Goal: Transaction & Acquisition: Purchase product/service

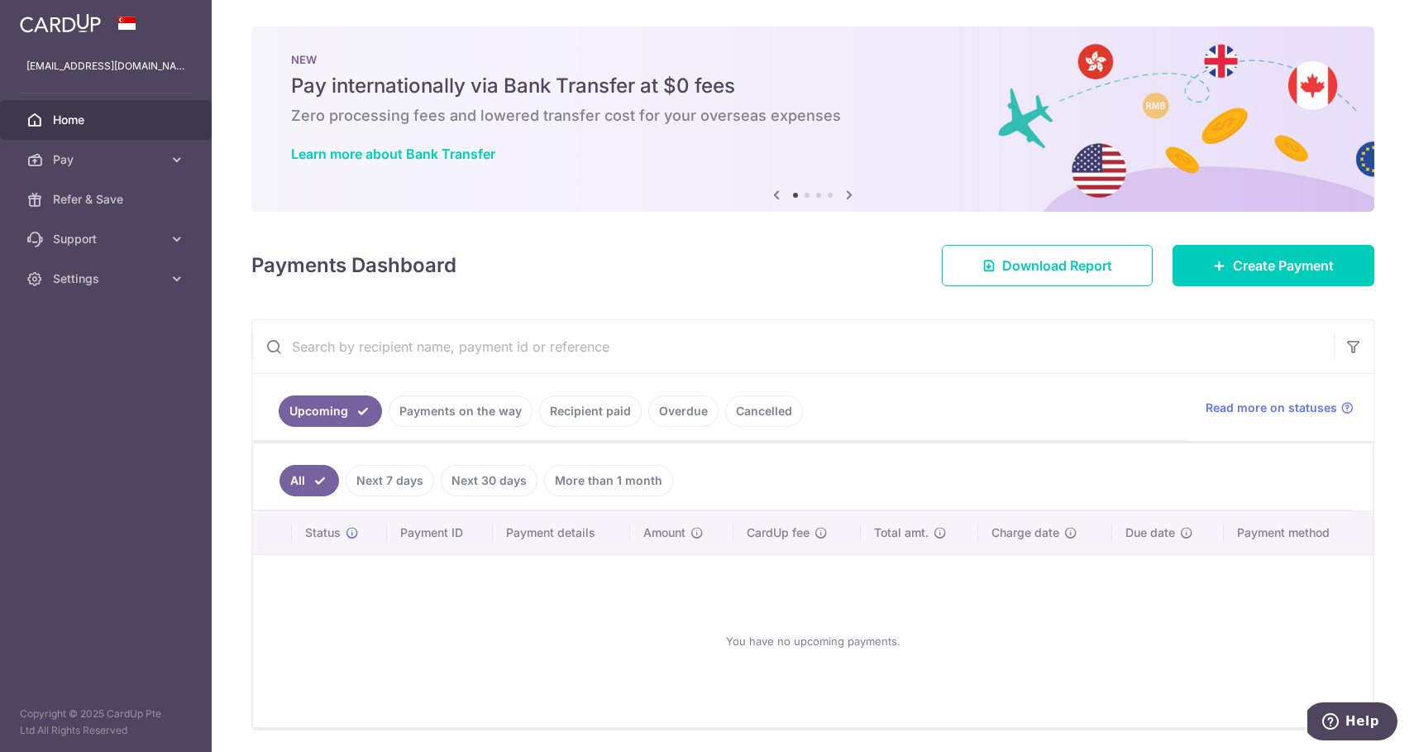
click at [605, 412] on link "Recipient paid" at bounding box center [590, 410] width 103 height 31
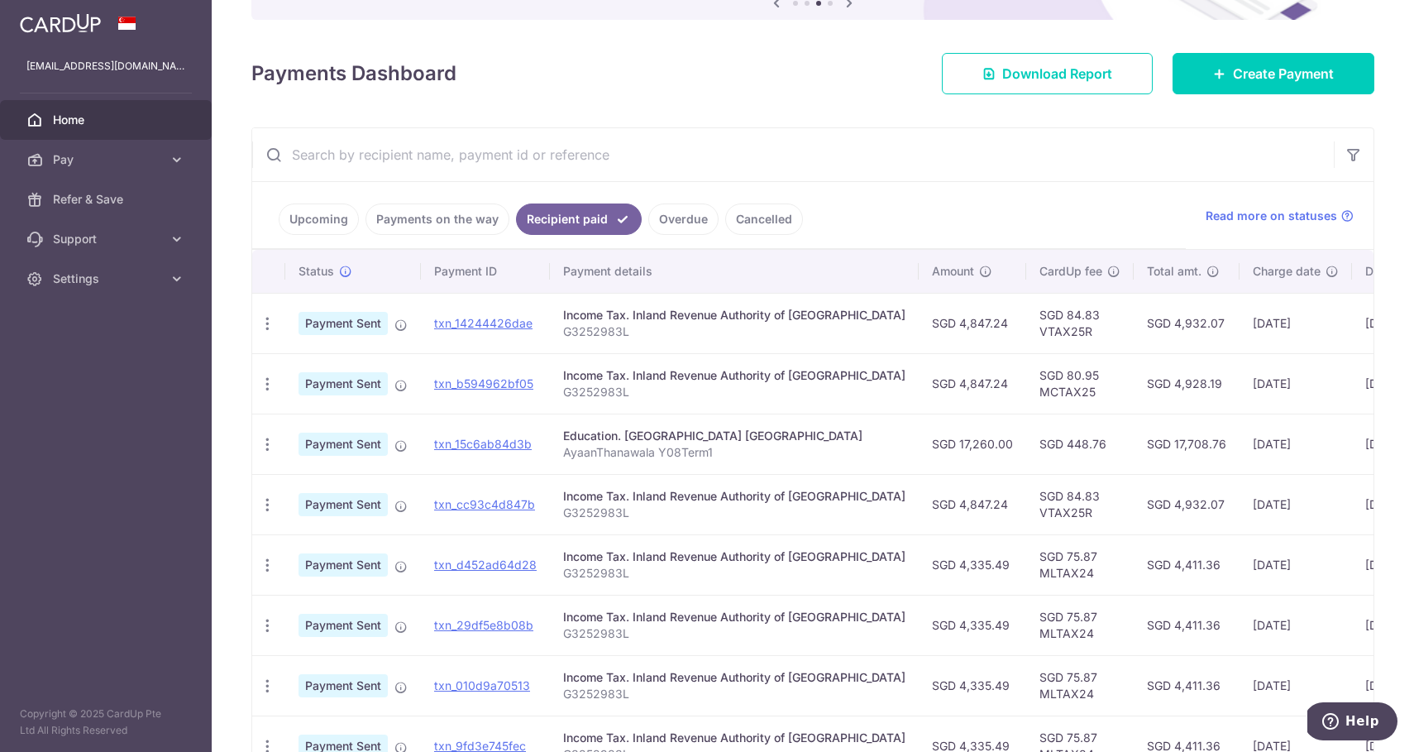
scroll to position [189, 0]
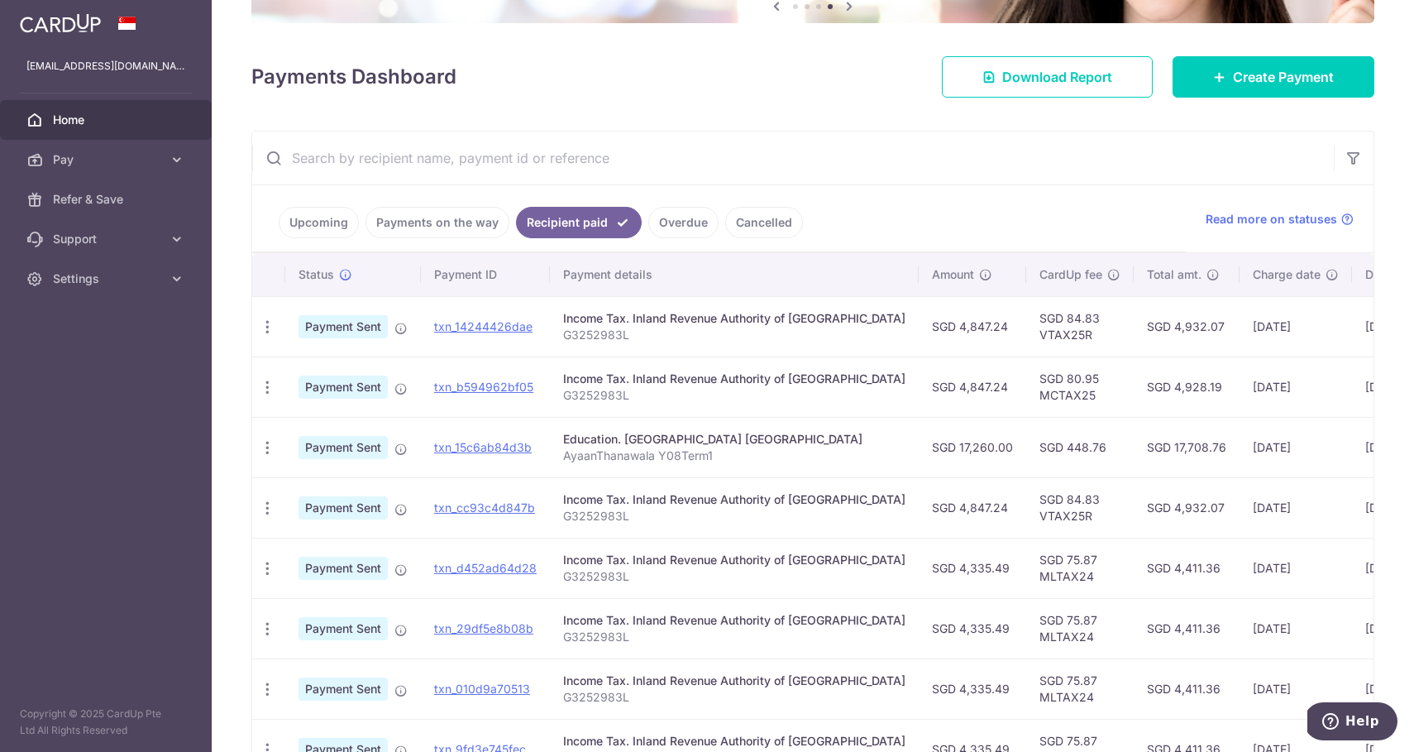
click at [672, 222] on link "Overdue" at bounding box center [683, 222] width 70 height 31
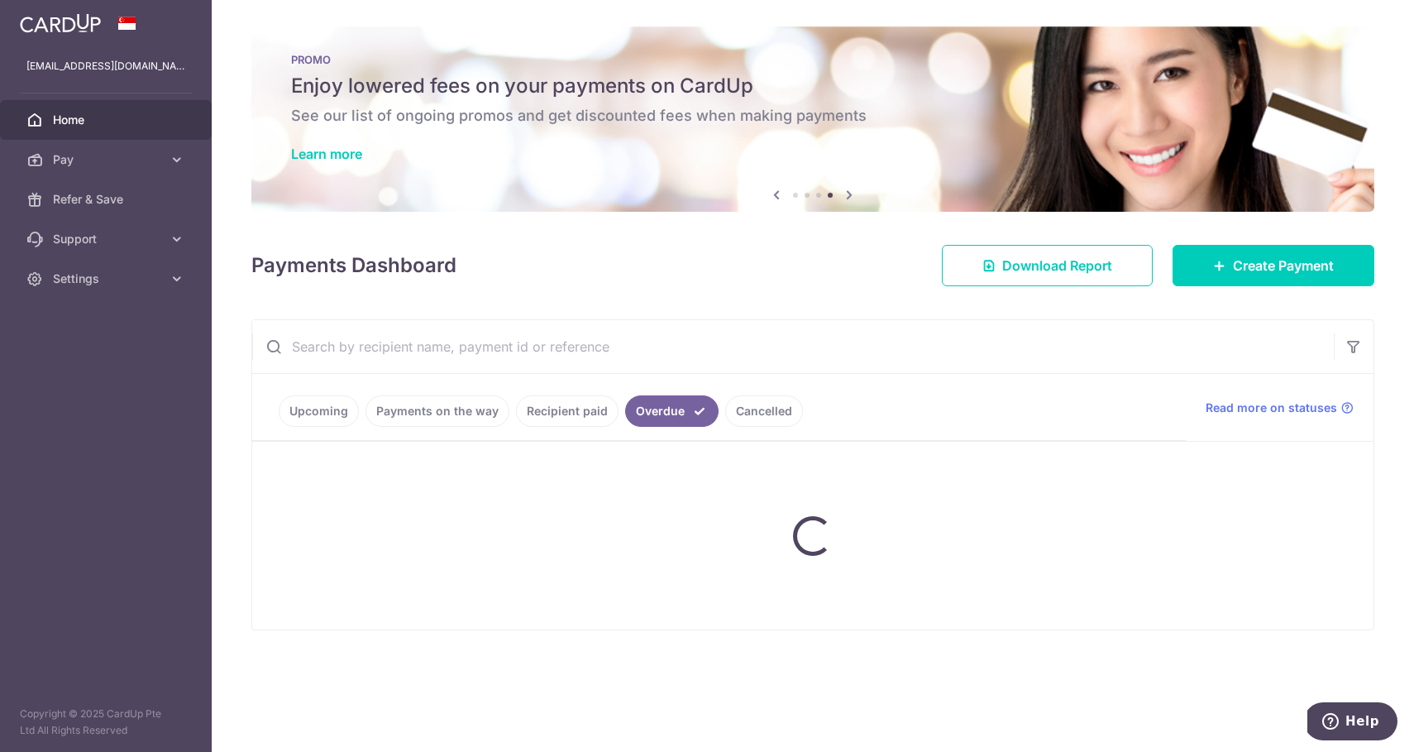
scroll to position [0, 0]
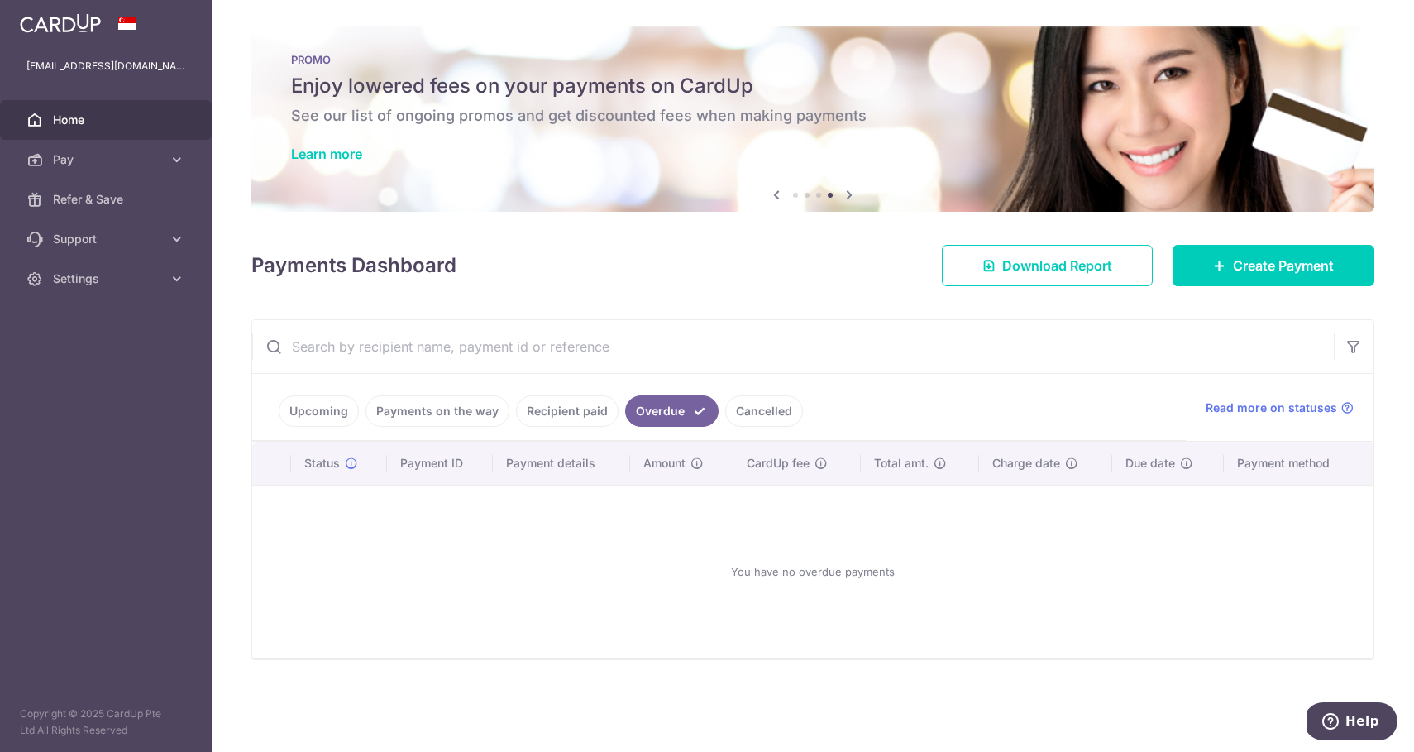
click at [568, 409] on link "Recipient paid" at bounding box center [567, 410] width 103 height 31
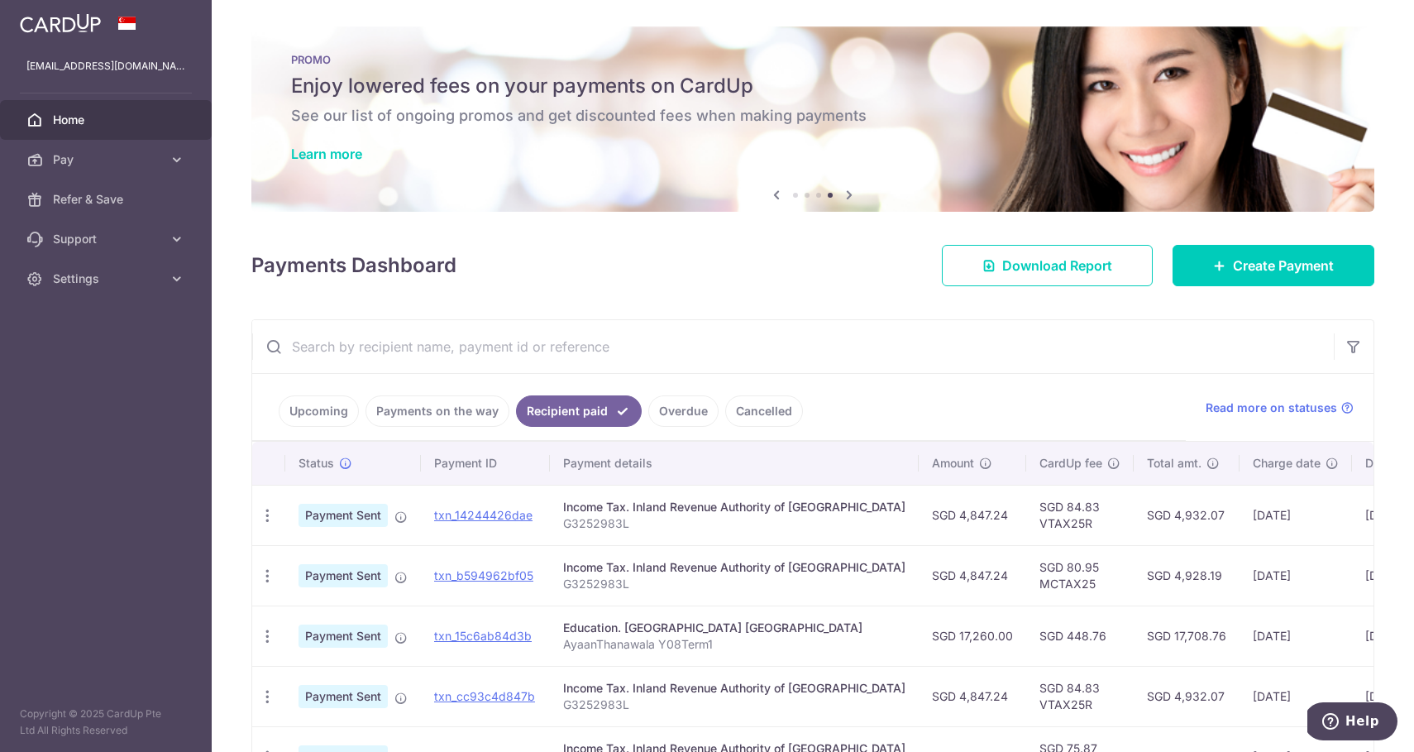
click at [315, 406] on link "Upcoming" at bounding box center [319, 410] width 80 height 31
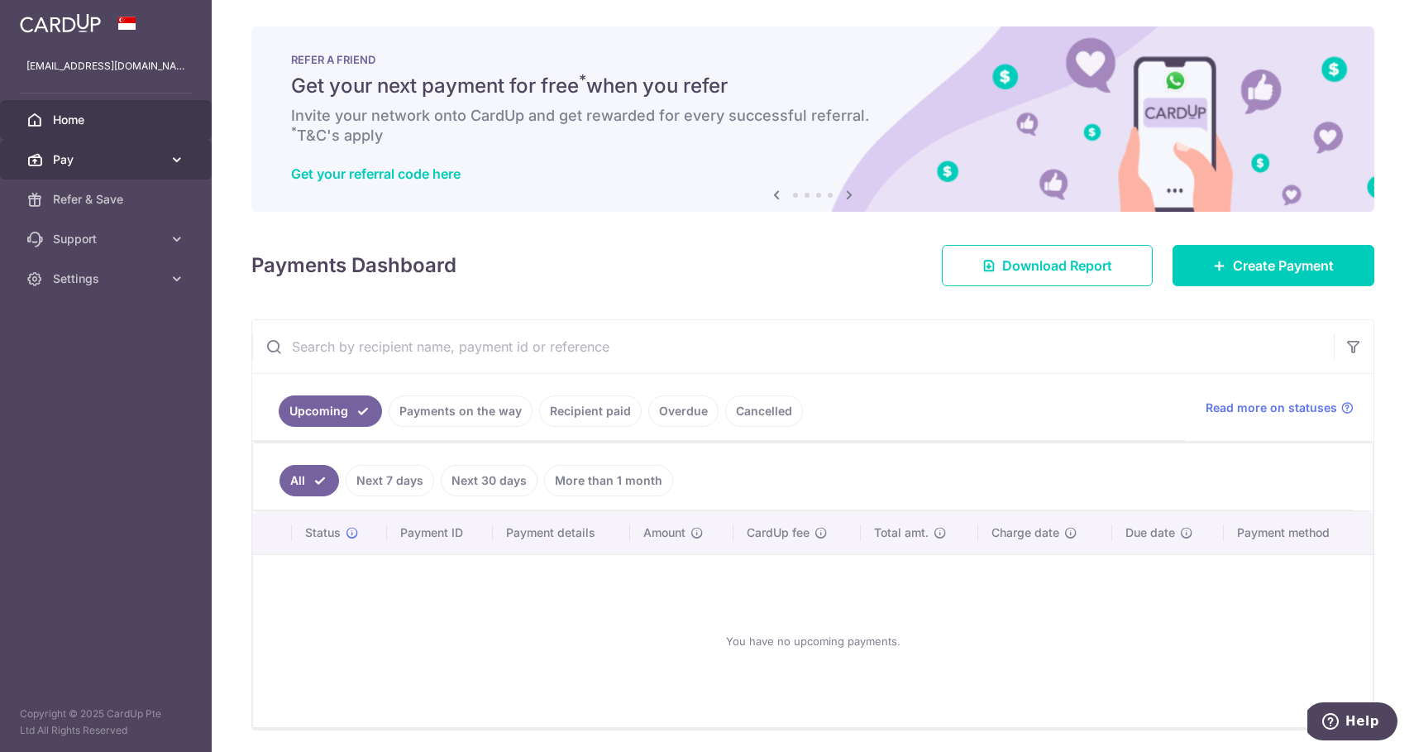
click at [179, 162] on icon at bounding box center [177, 159] width 17 height 17
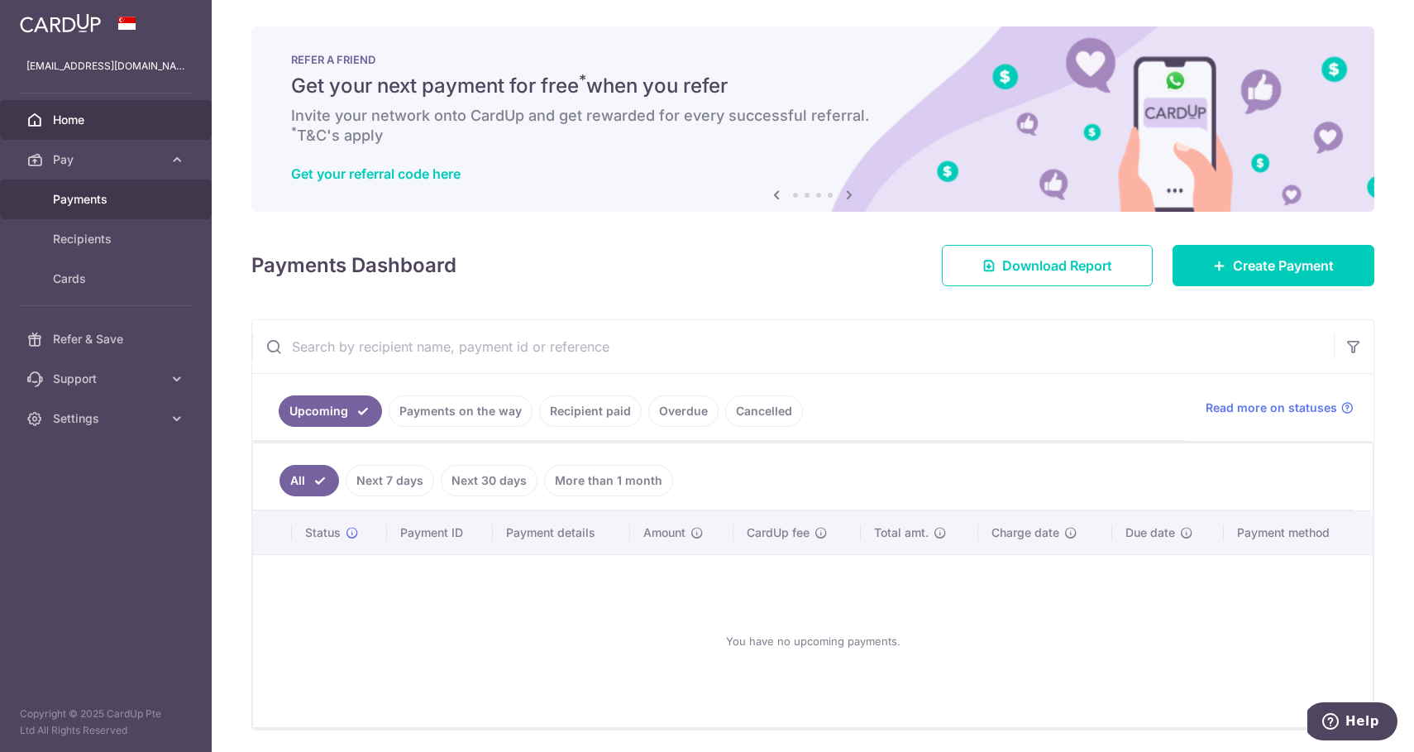
click at [112, 206] on span "Payments" at bounding box center [107, 199] width 109 height 17
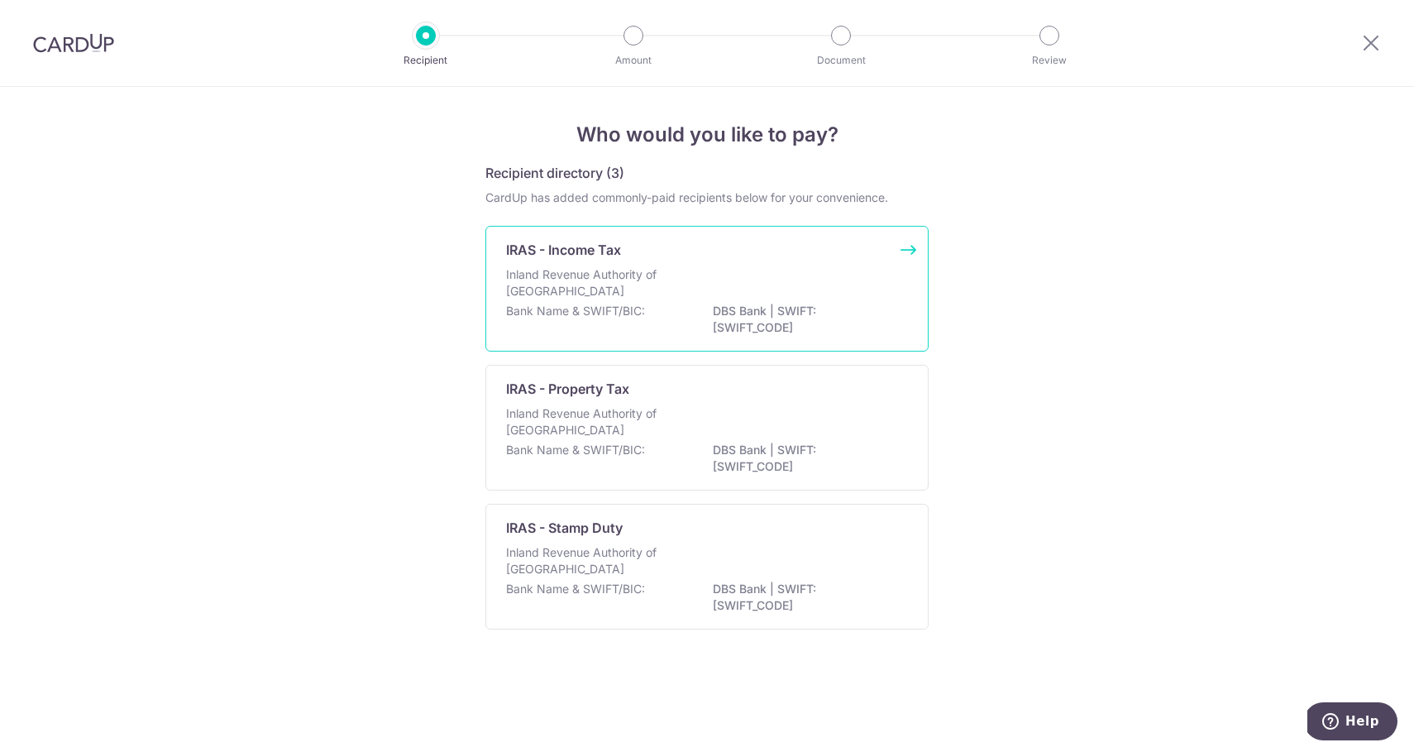
click at [837, 301] on div "Inland Revenue Authority of Singapore" at bounding box center [707, 284] width 402 height 36
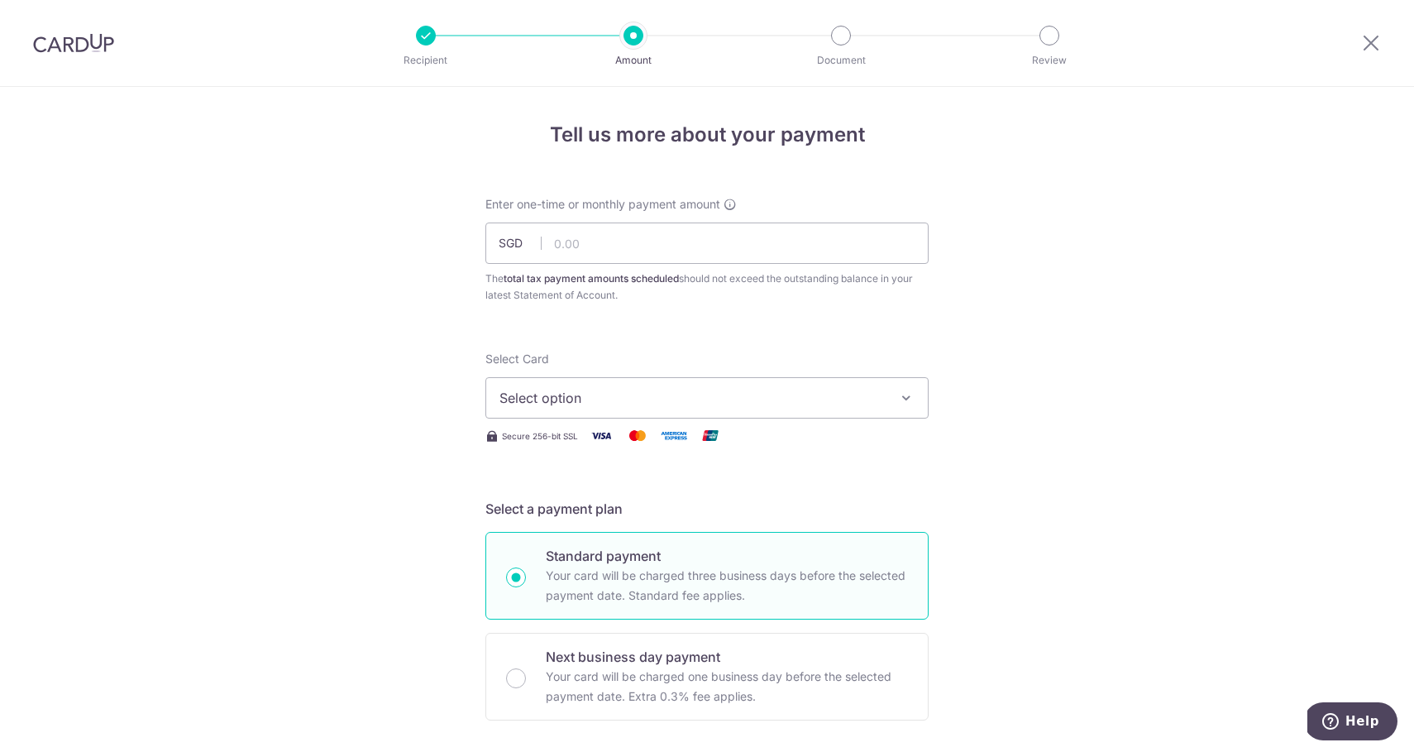
click at [654, 399] on span "Select option" at bounding box center [692, 398] width 385 height 20
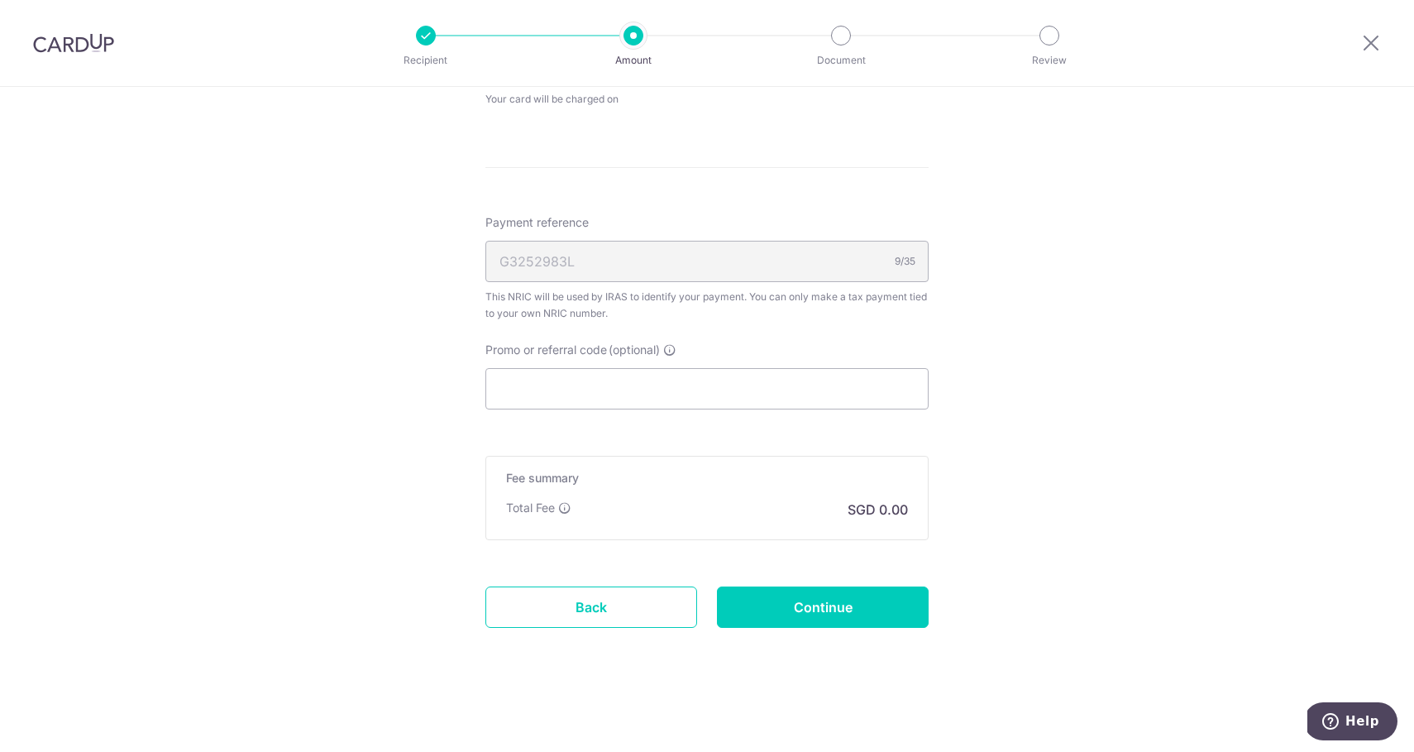
scroll to position [871, 0]
click at [586, 608] on link "Back" at bounding box center [591, 606] width 212 height 41
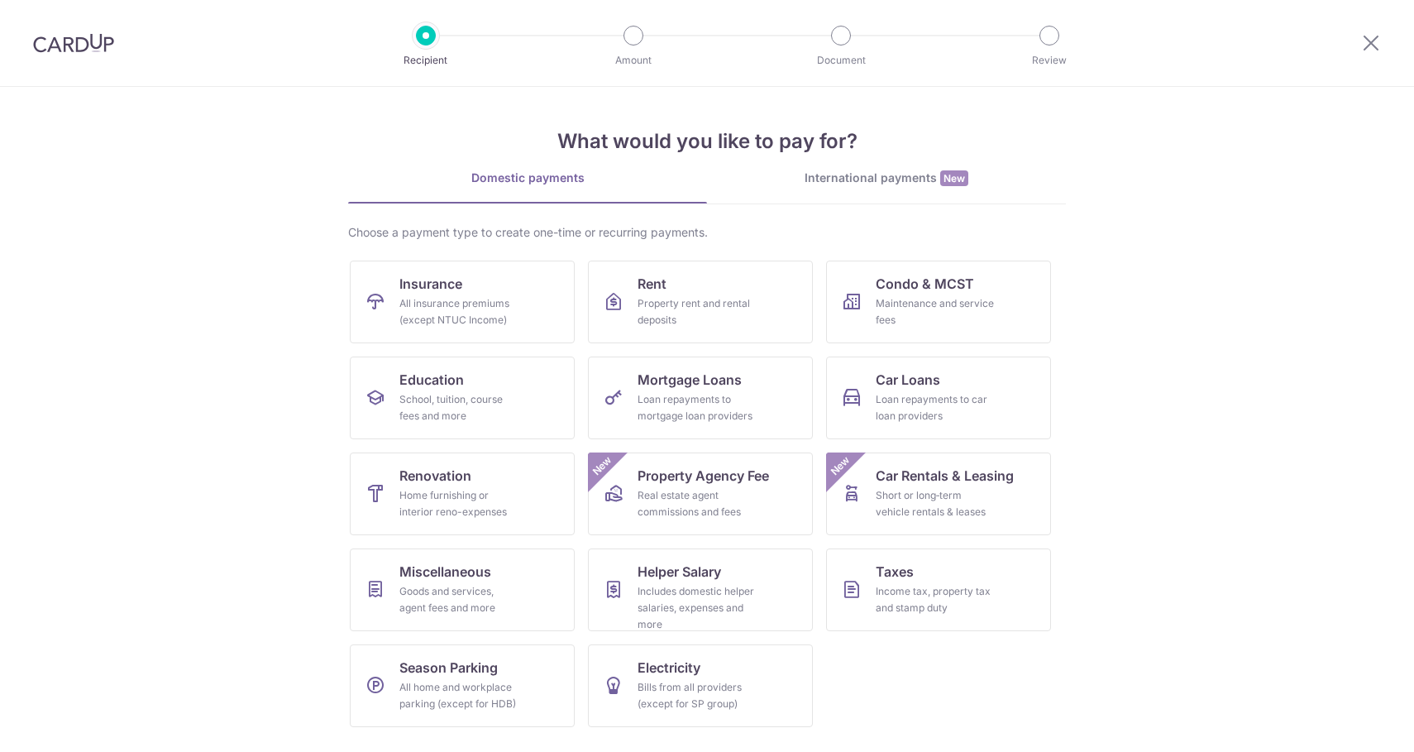
click at [86, 38] on img at bounding box center [73, 43] width 81 height 20
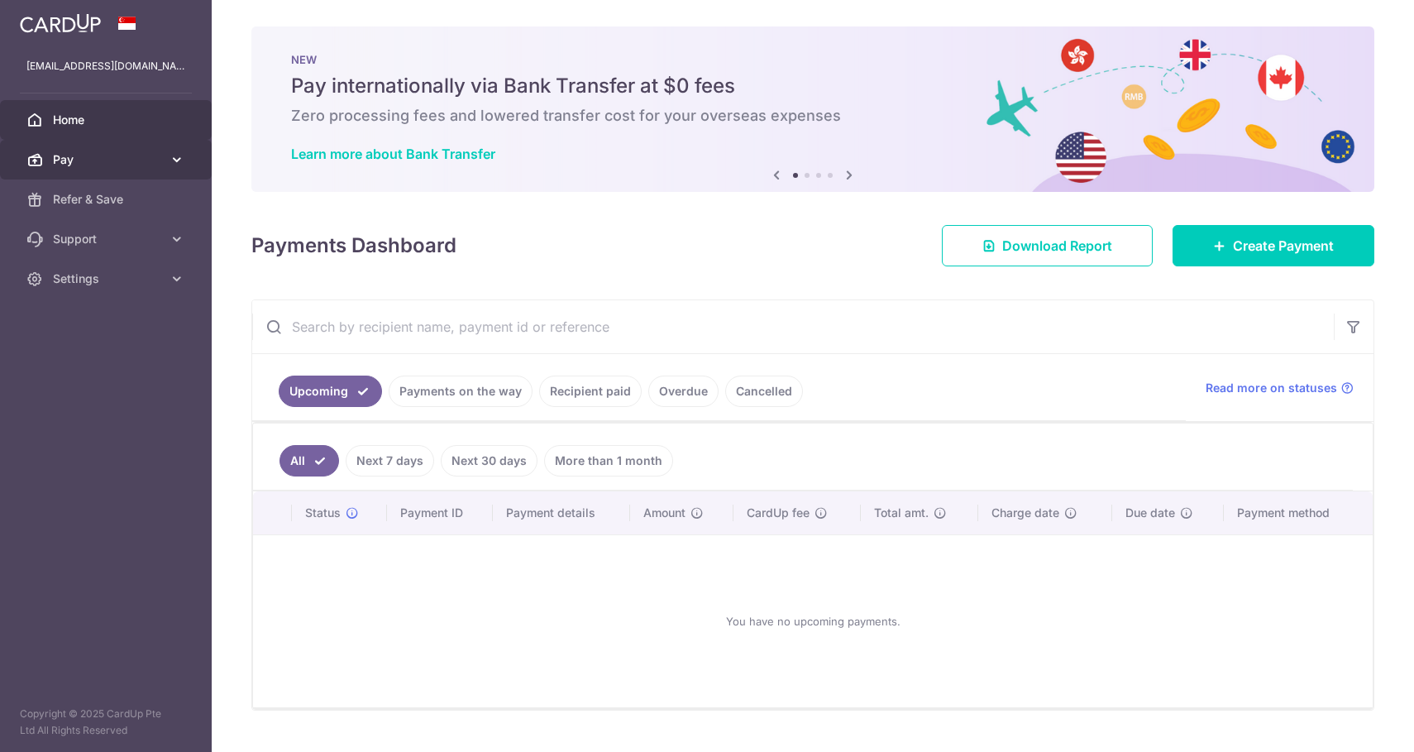
click at [180, 162] on icon at bounding box center [177, 159] width 17 height 17
click at [471, 399] on link "Payments on the way" at bounding box center [461, 390] width 144 height 31
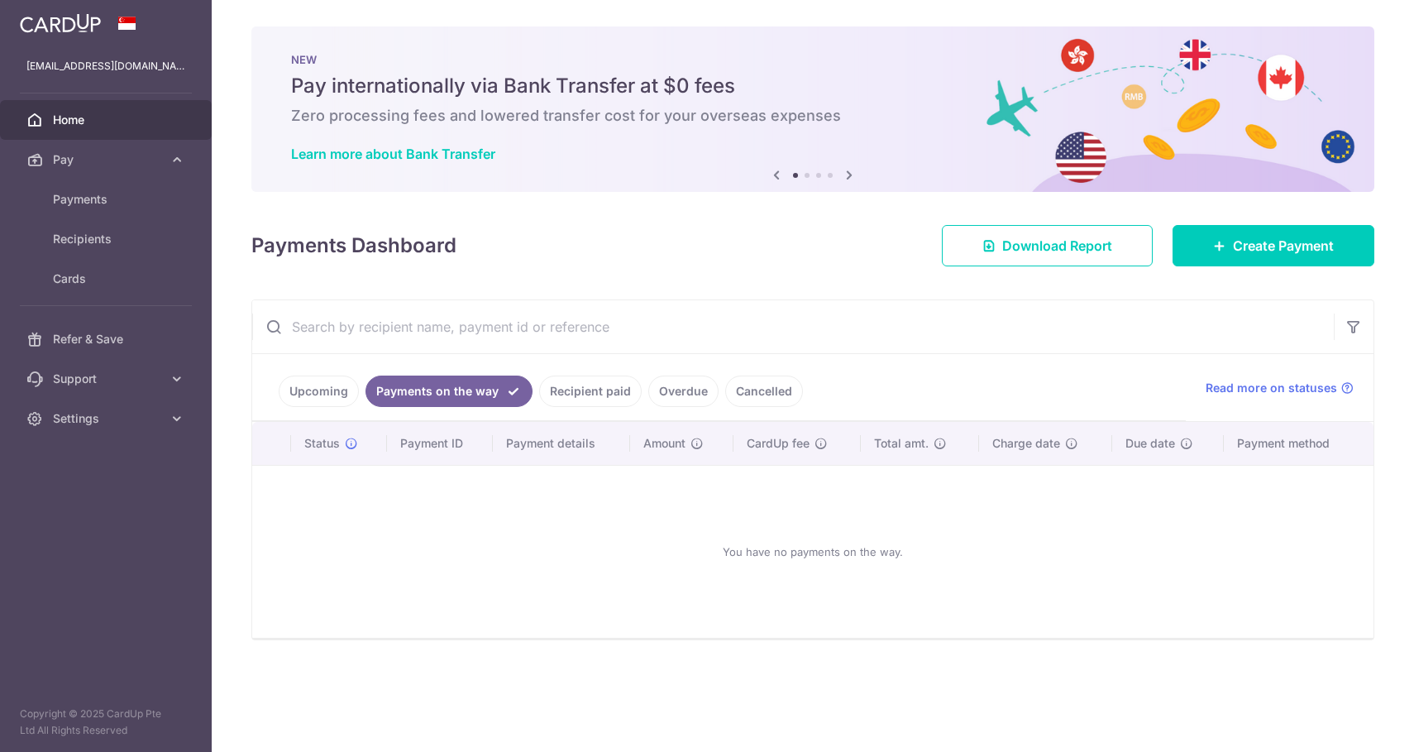
click at [604, 395] on link "Recipient paid" at bounding box center [590, 390] width 103 height 31
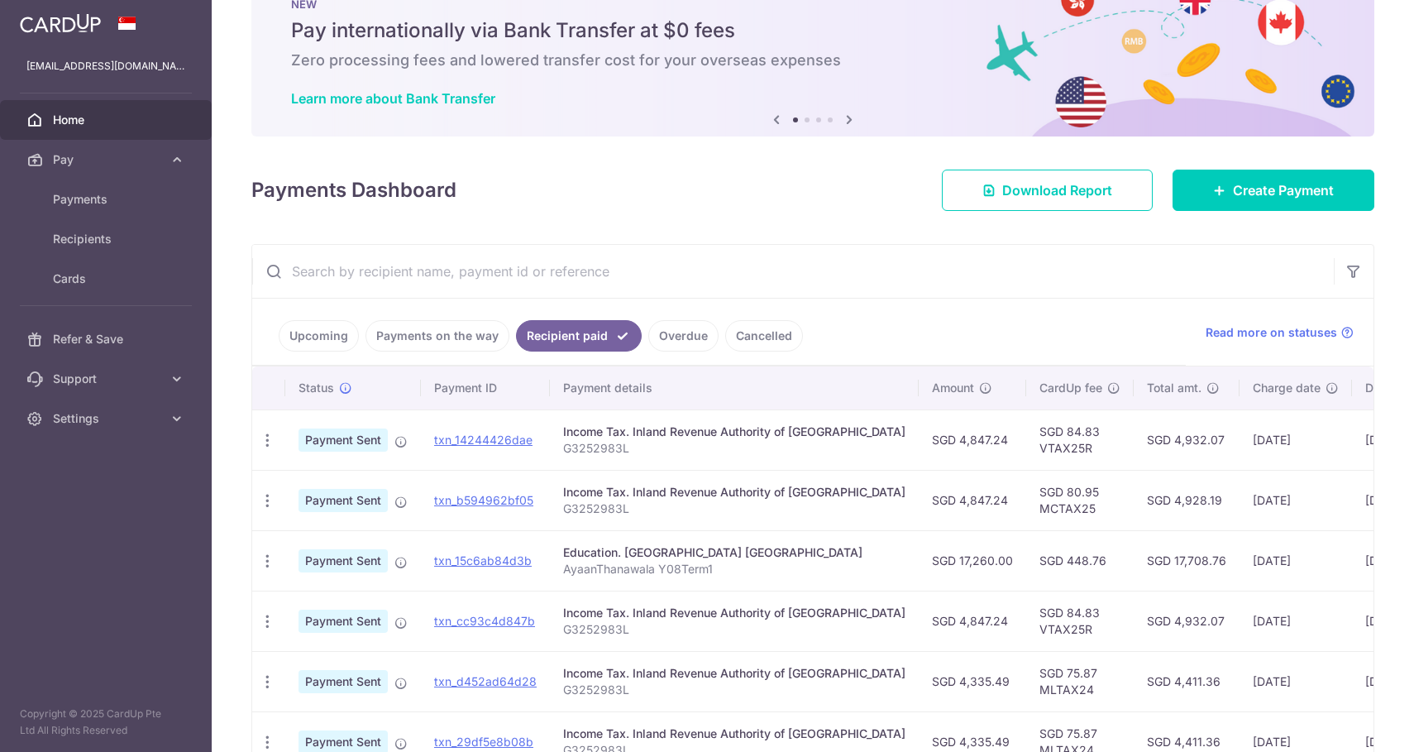
scroll to position [13, 0]
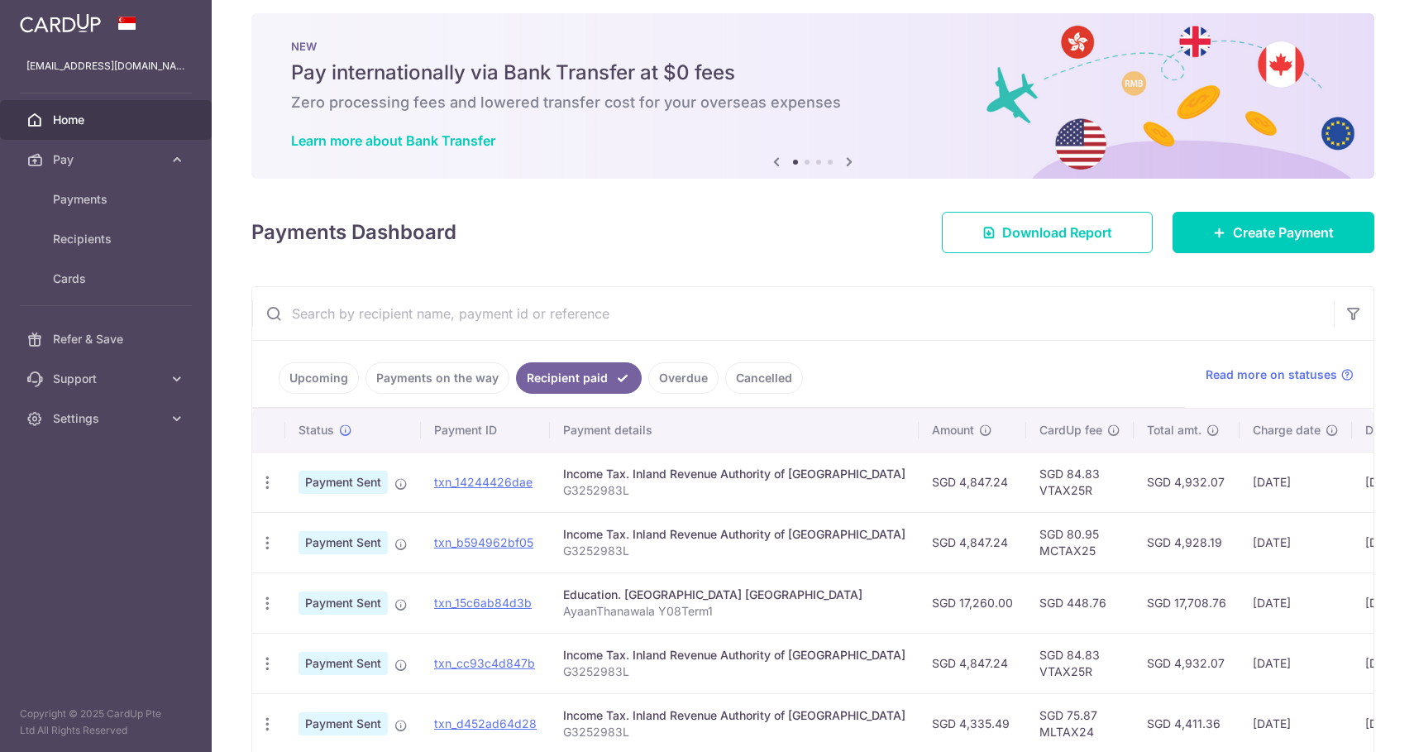
click at [689, 384] on link "Overdue" at bounding box center [683, 377] width 70 height 31
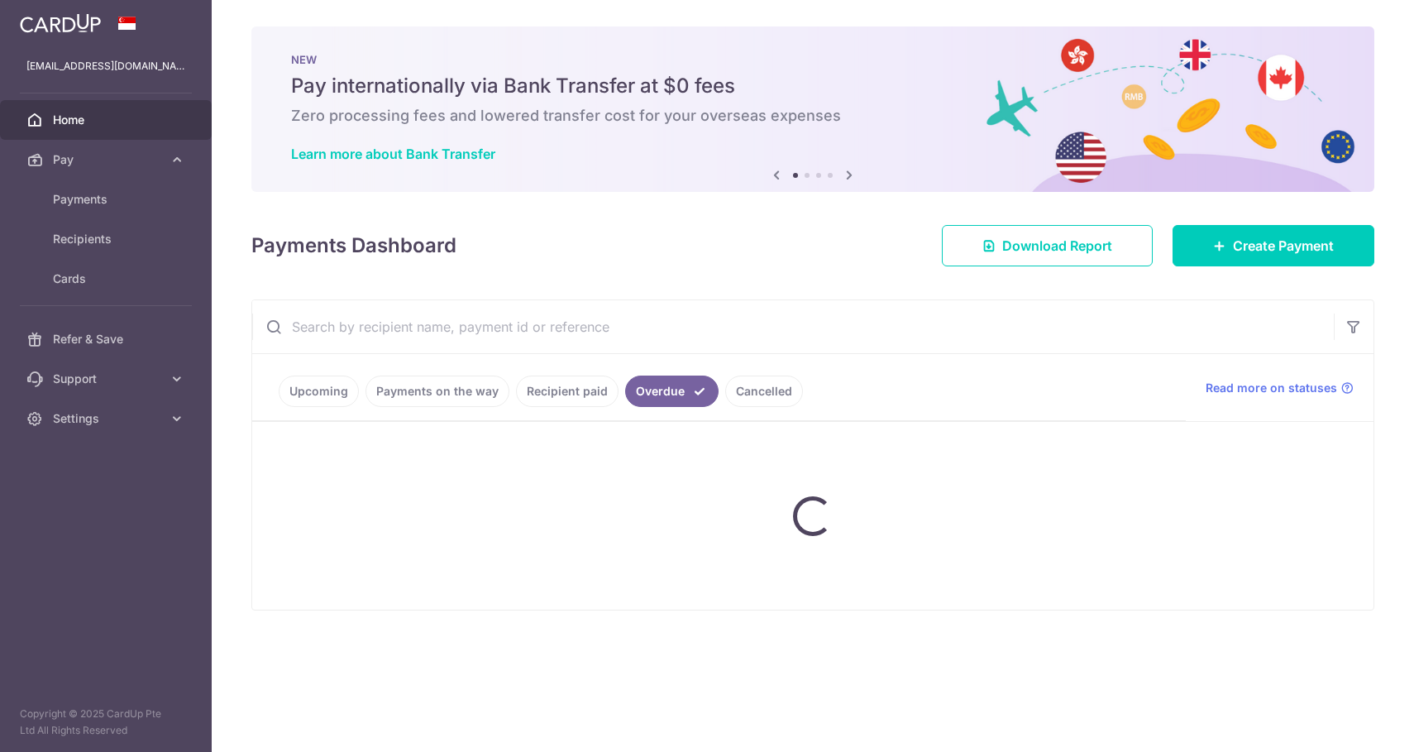
scroll to position [0, 0]
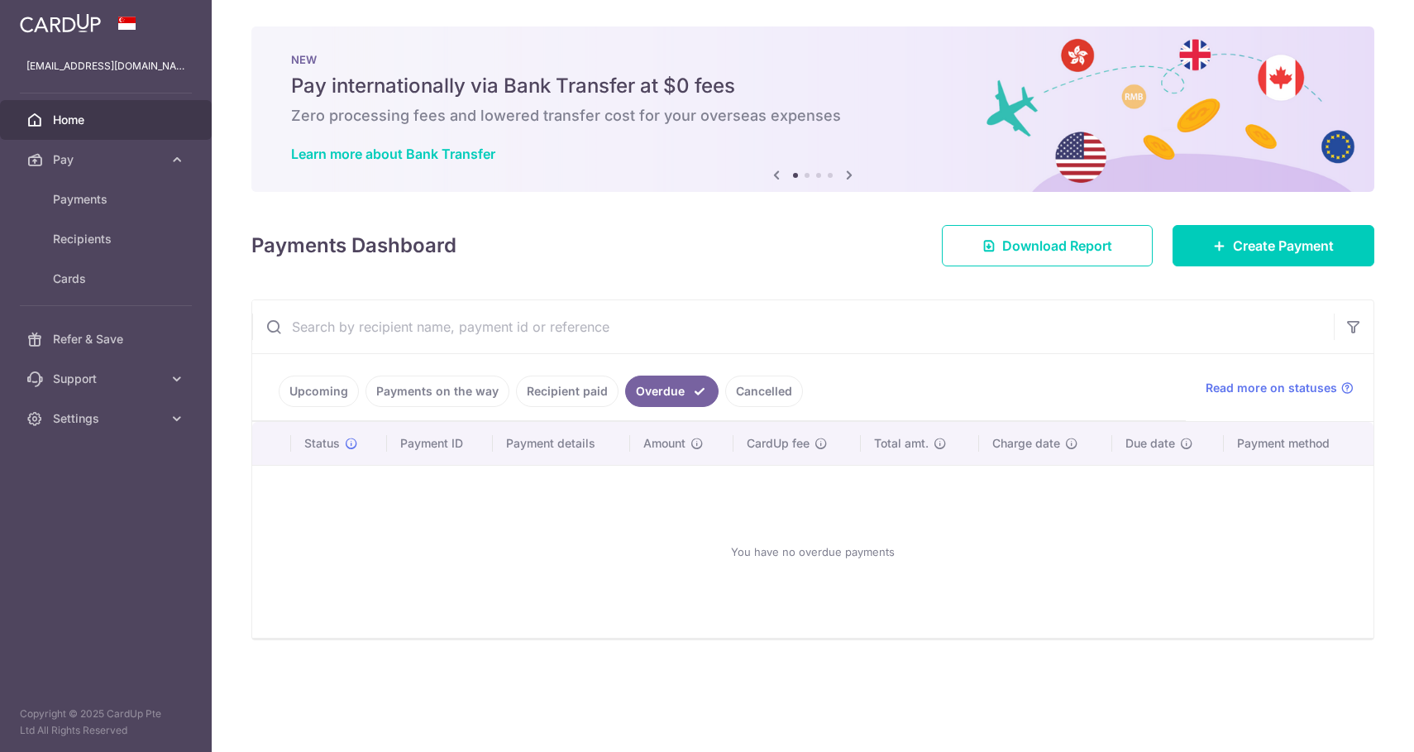
click at [741, 392] on link "Cancelled" at bounding box center [764, 390] width 78 height 31
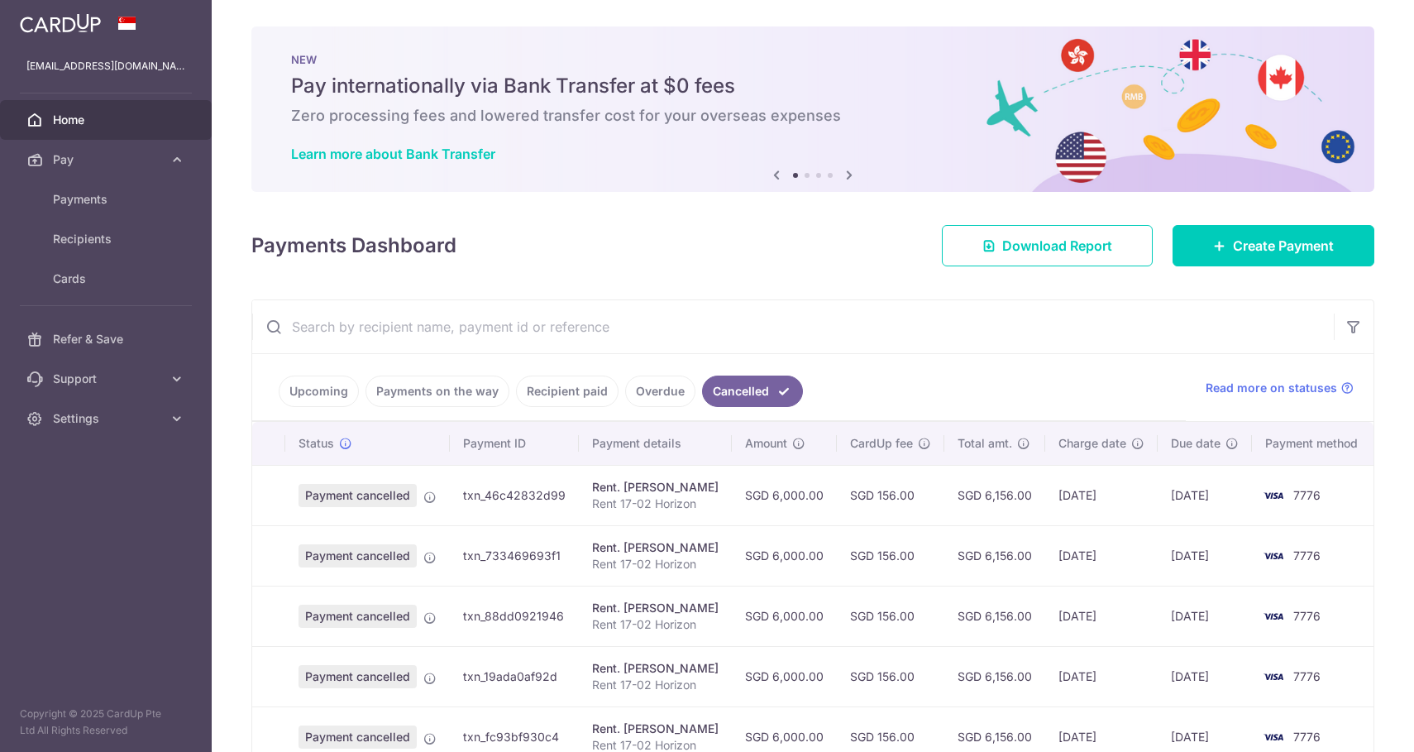
click at [466, 391] on link "Payments on the way" at bounding box center [438, 390] width 144 height 31
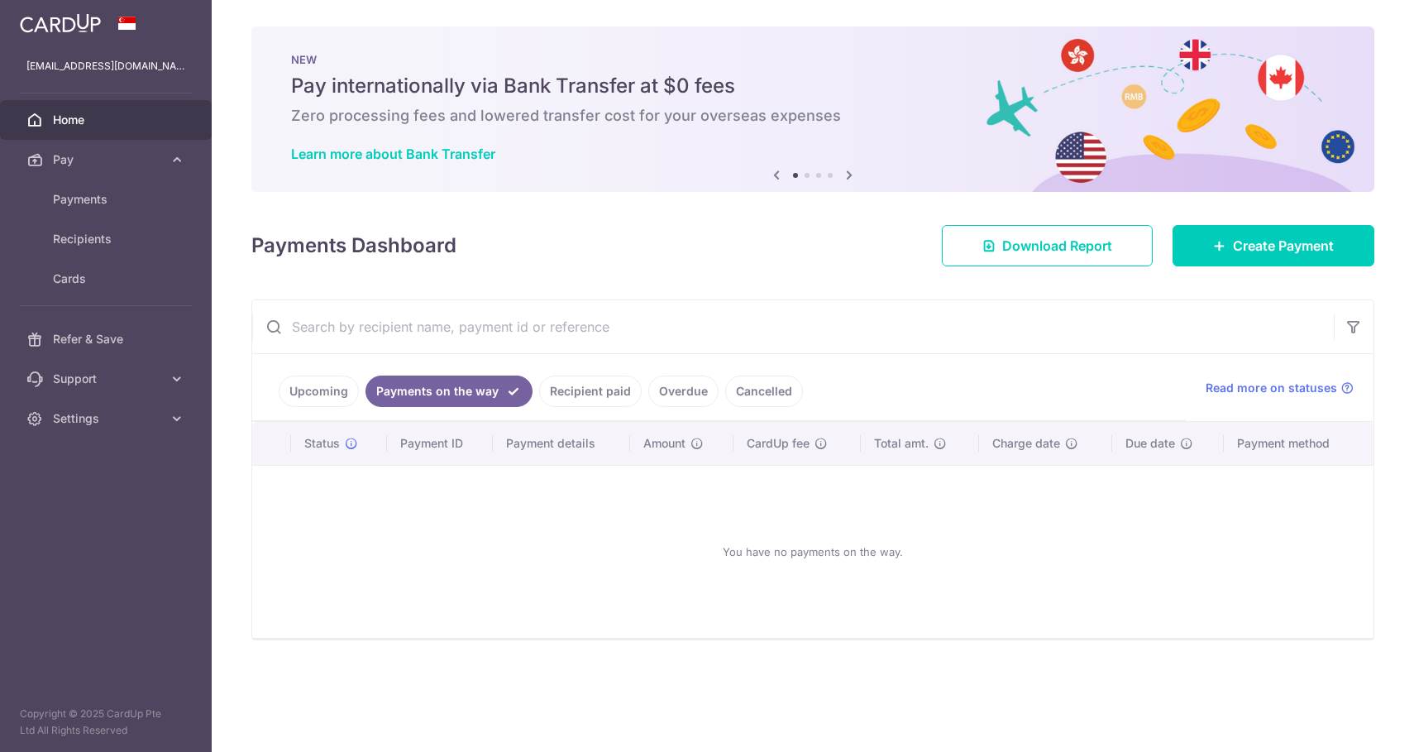
click at [318, 390] on link "Upcoming" at bounding box center [319, 390] width 80 height 31
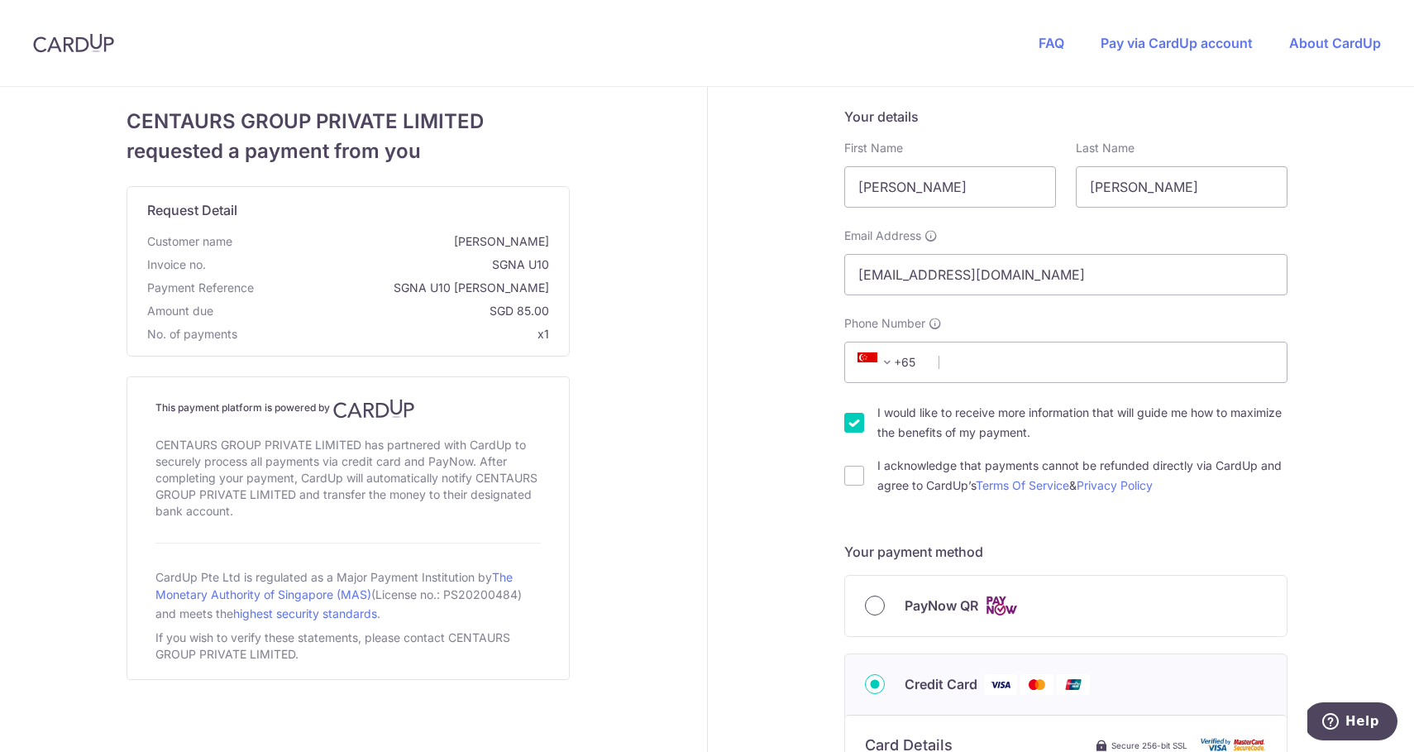
click at [878, 603] on input "PayNow QR" at bounding box center [875, 605] width 20 height 20
radio input "true"
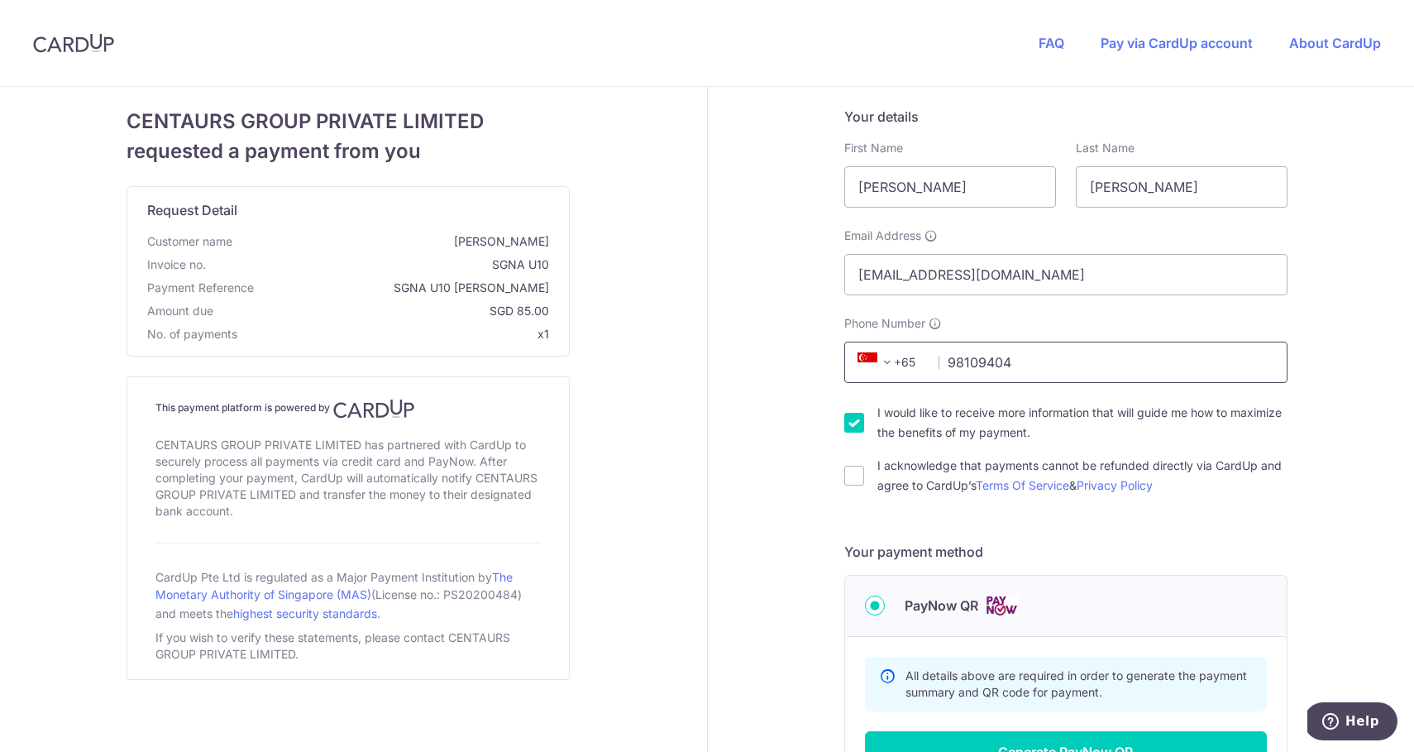
type input "98109404"
click at [1023, 409] on label "I would like to receive more information that will guide me how to maximize the…" at bounding box center [1083, 423] width 410 height 40
click at [864, 413] on input "I would like to receive more information that will guide me how to maximize the…" at bounding box center [854, 423] width 20 height 20
click at [1023, 409] on label "I would like to receive more information that will guide me how to maximize the…" at bounding box center [1083, 423] width 410 height 40
click at [864, 413] on input "I would like to receive more information that will guide me how to maximize the…" at bounding box center [854, 423] width 20 height 20
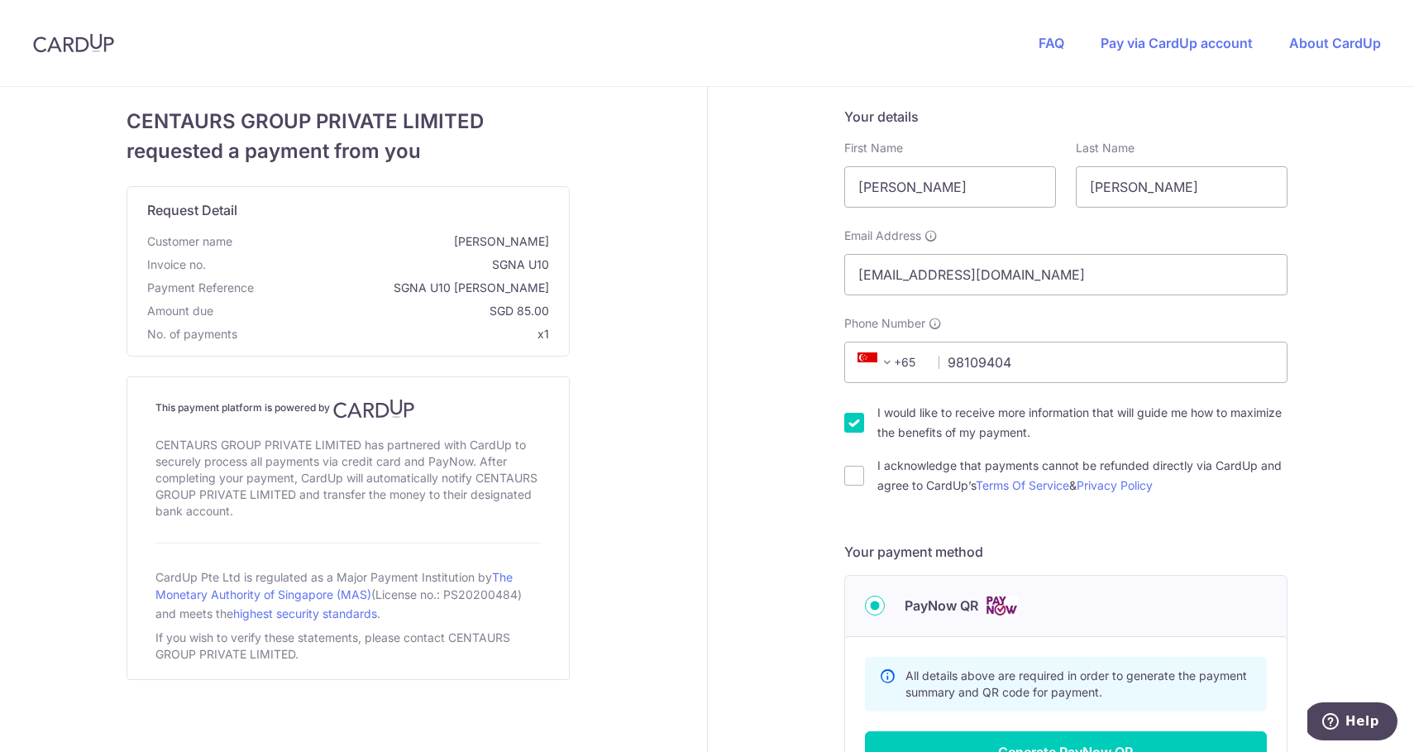
click at [986, 422] on label "I would like to receive more information that will guide me how to maximize the…" at bounding box center [1083, 423] width 410 height 40
click at [864, 422] on input "I would like to receive more information that will guide me how to maximize the…" at bounding box center [854, 423] width 20 height 20
checkbox input "false"
click at [878, 483] on label "I acknowledge that payments cannot be refunded directly via CardUp and agree to…" at bounding box center [1083, 476] width 410 height 40
click at [864, 483] on input "I acknowledge that payments cannot be refunded directly via CardUp and agree to…" at bounding box center [854, 476] width 20 height 20
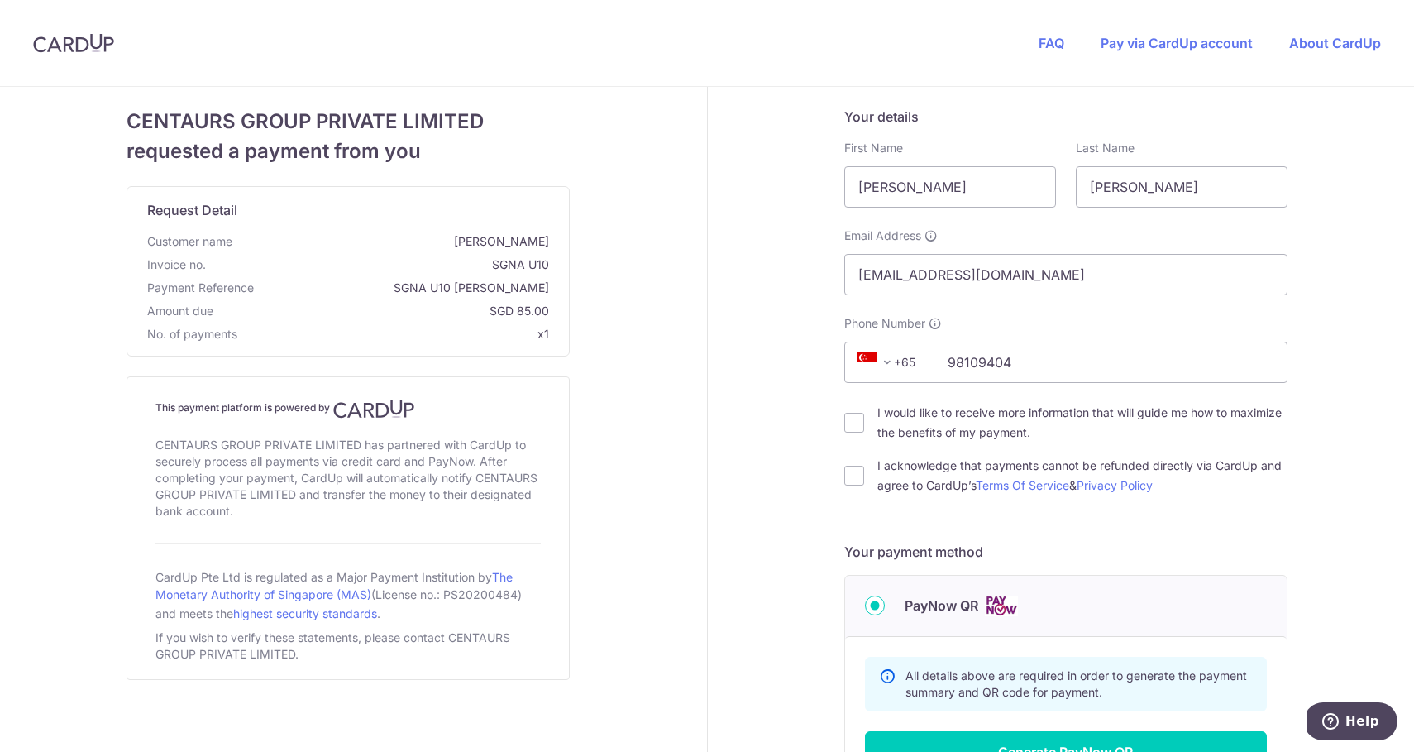
checkbox input "true"
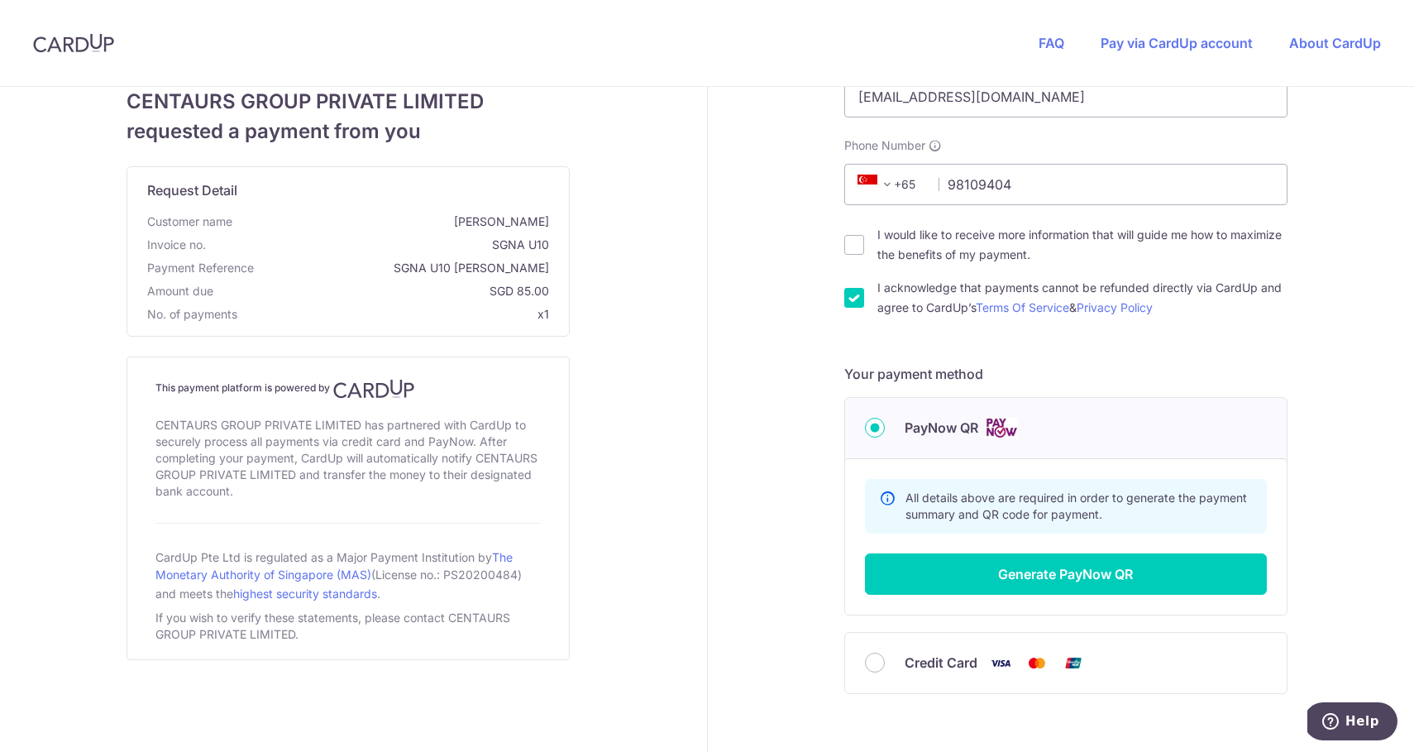
scroll to position [180, 0]
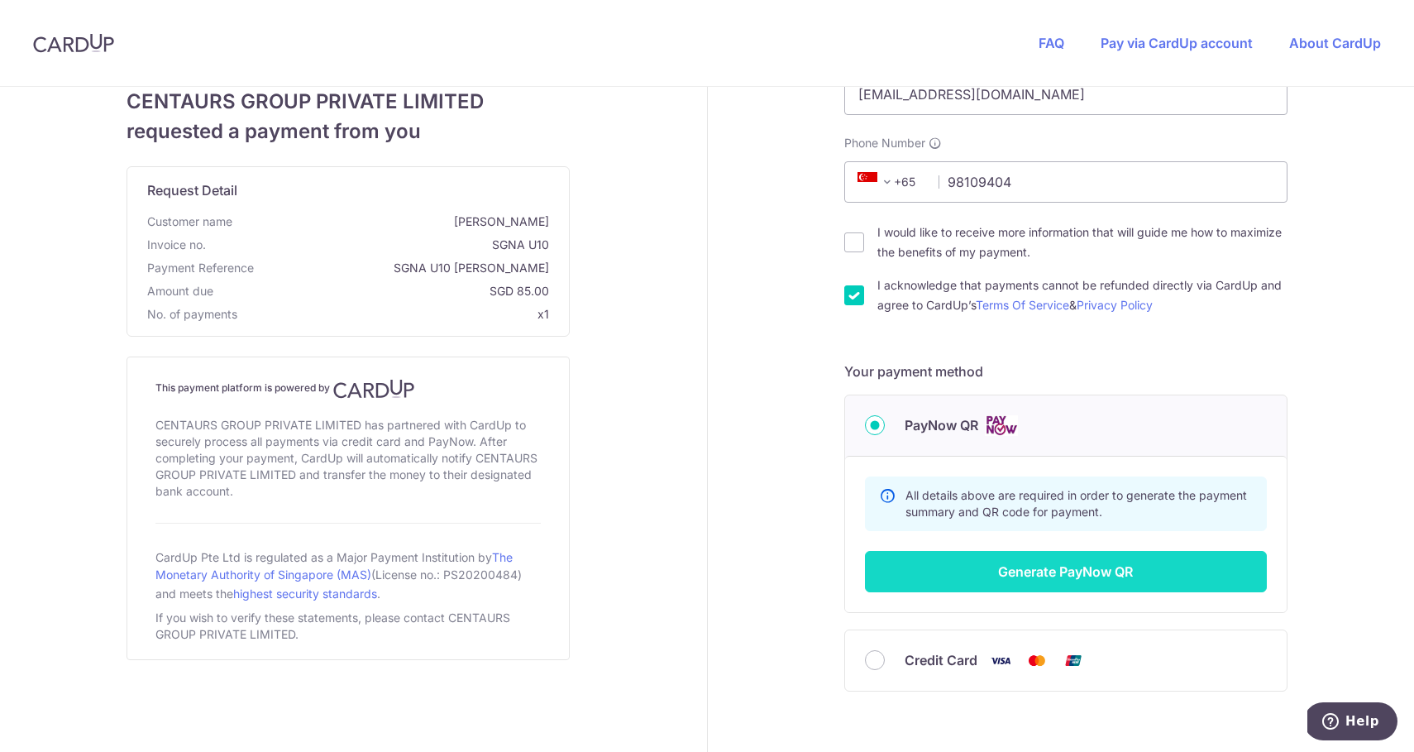
click at [1071, 576] on button "Generate PayNow QR" at bounding box center [1066, 571] width 402 height 41
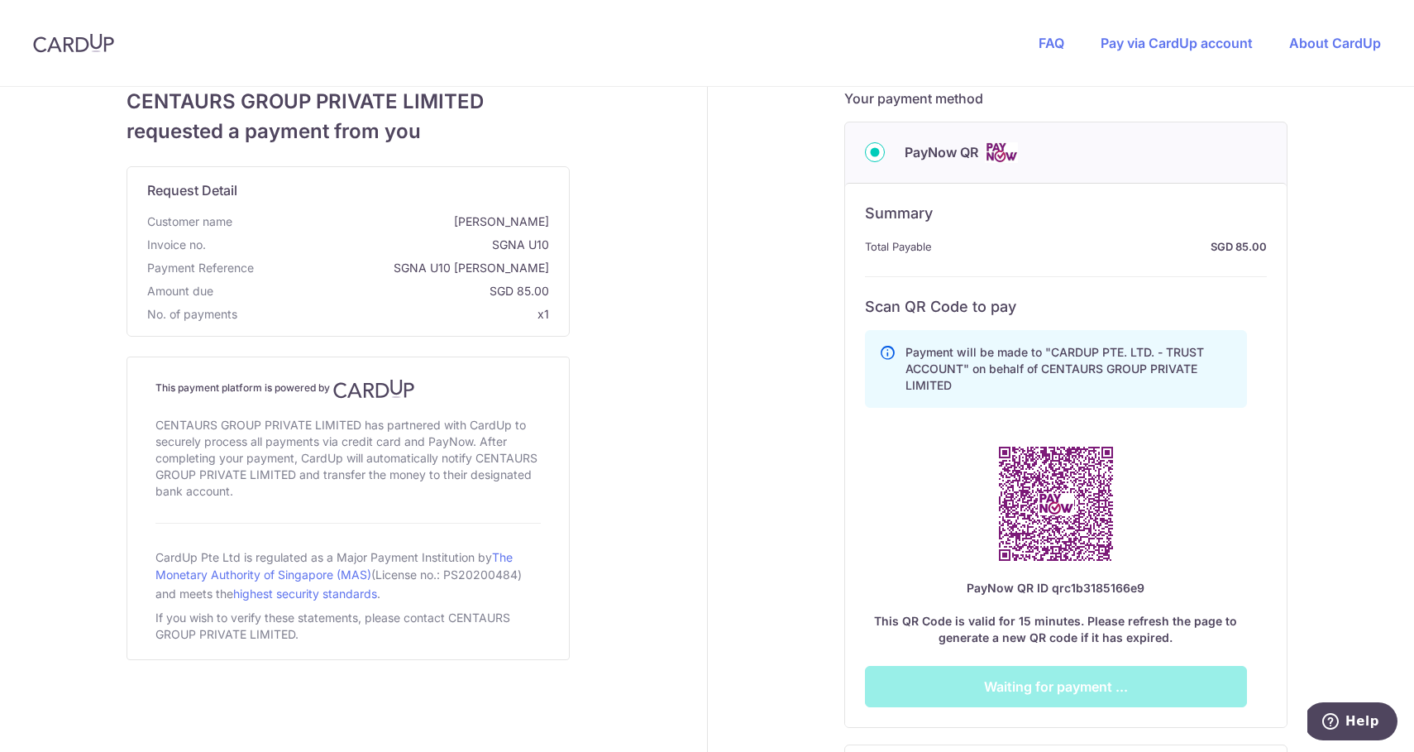
scroll to position [454, 0]
